Goal: Complete application form

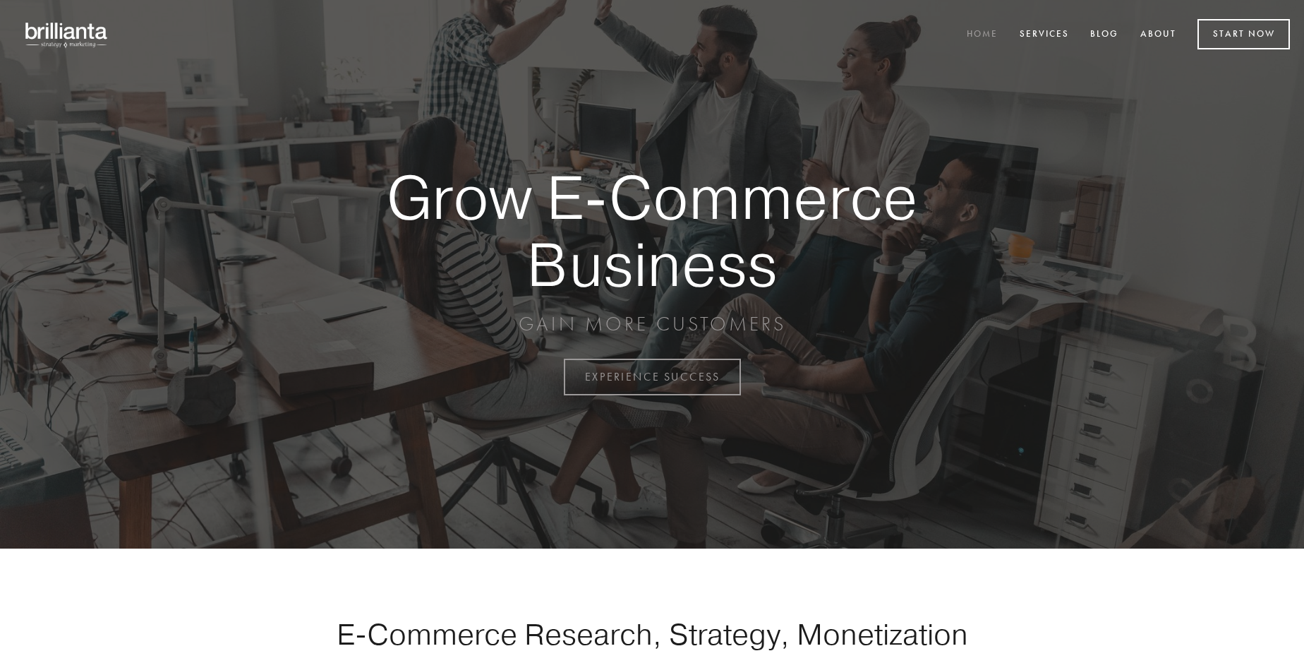
scroll to position [3700, 0]
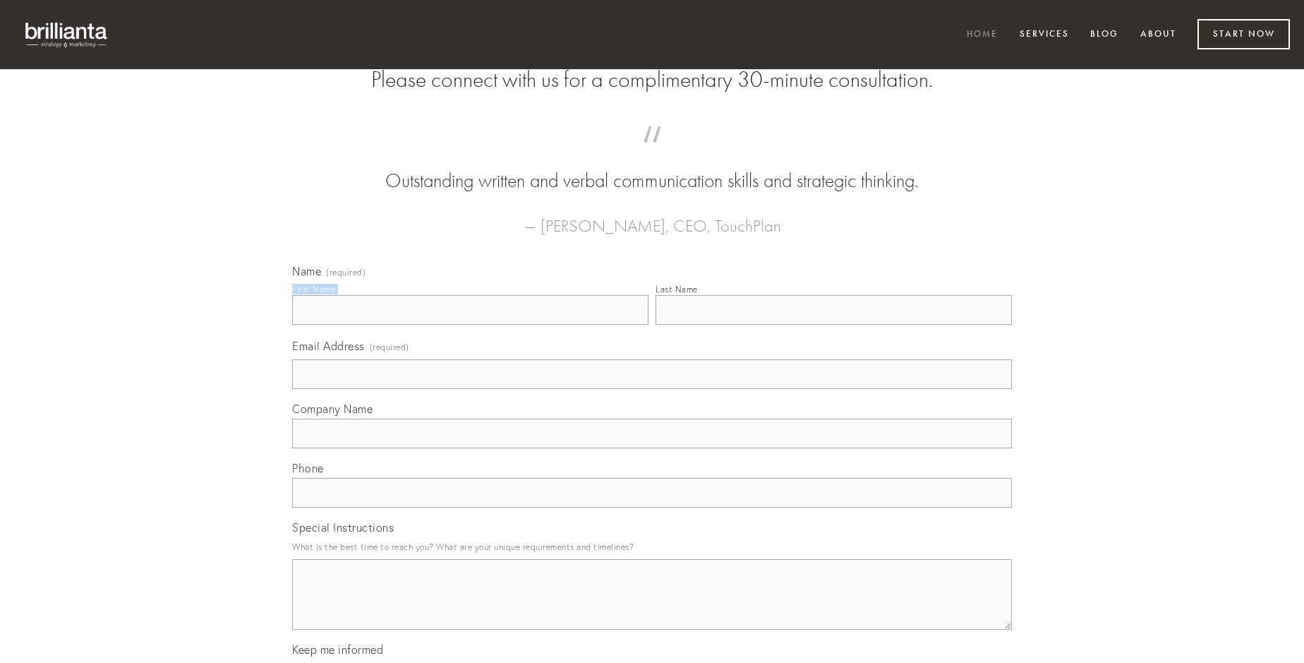
type input "[PERSON_NAME]"
click at [834, 325] on input "Last Name" at bounding box center [834, 310] width 356 height 30
type input "[PERSON_NAME]"
click at [652, 389] on input "Email Address (required)" at bounding box center [652, 374] width 720 height 30
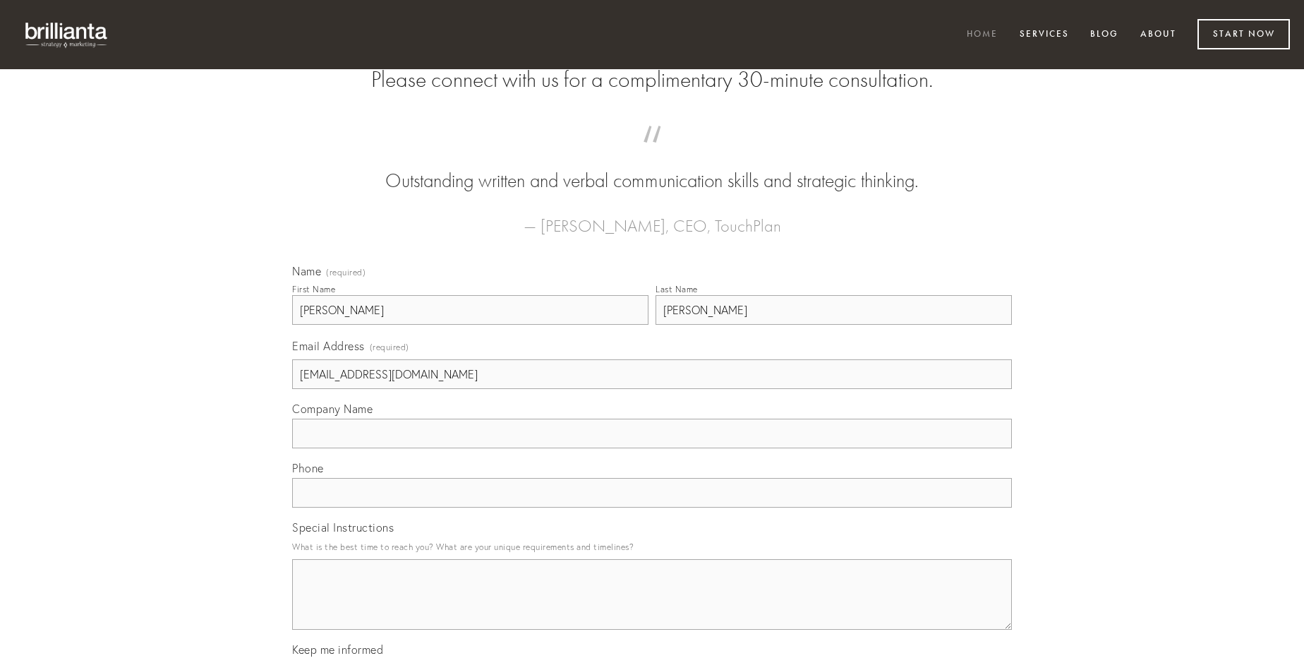
type input "[EMAIL_ADDRESS][DOMAIN_NAME]"
click at [652, 448] on input "Company Name" at bounding box center [652, 434] width 720 height 30
type input "circumvenio"
click at [652, 508] on input "text" at bounding box center [652, 493] width 720 height 30
click at [652, 607] on textarea "Special Instructions" at bounding box center [652, 594] width 720 height 71
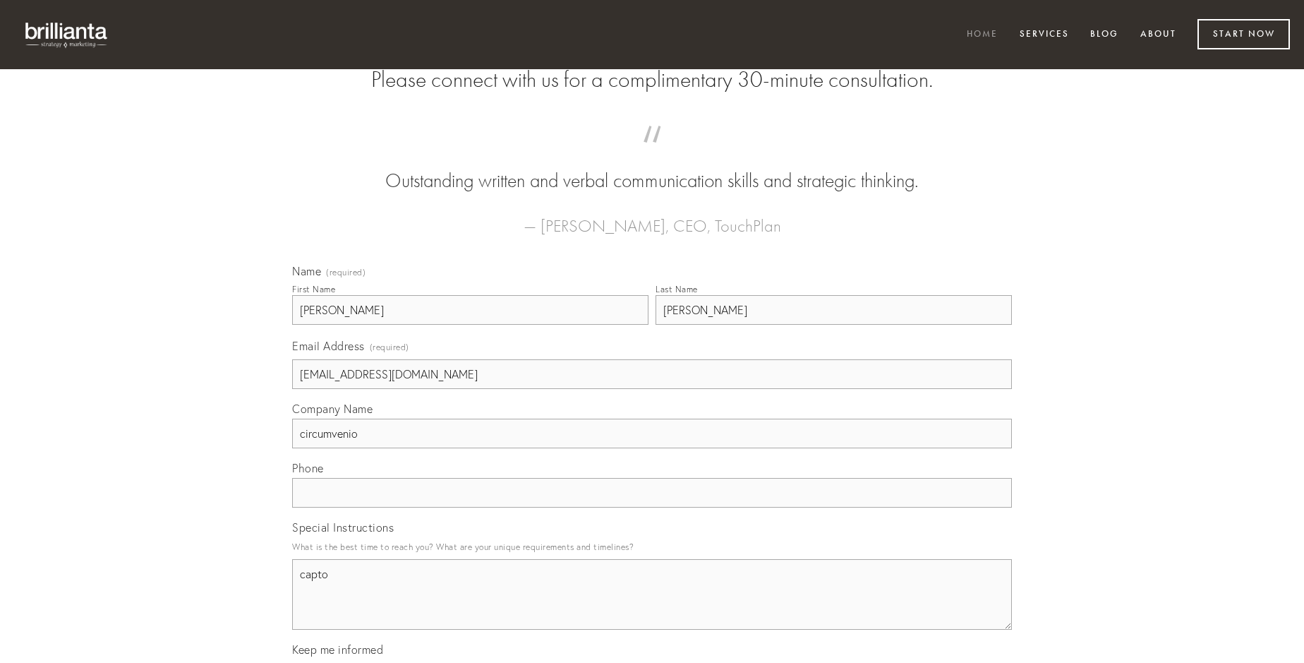
type textarea "capto"
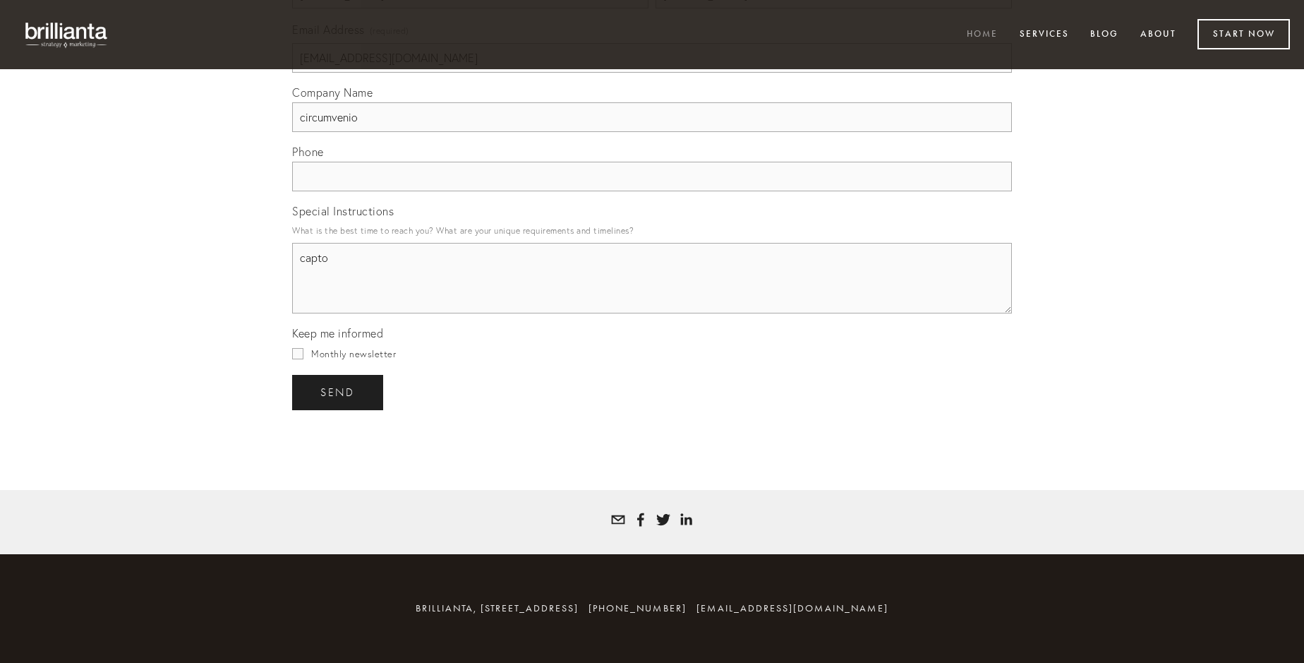
click at [339, 392] on span "send" at bounding box center [337, 392] width 35 height 13
